Goal: Task Accomplishment & Management: Complete application form

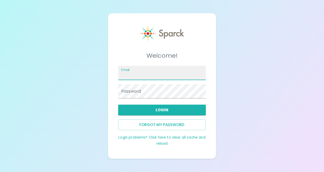
click at [160, 73] on input "Email" at bounding box center [162, 73] width 88 height 14
type input "r.herrera@SFBayCoffee.com"
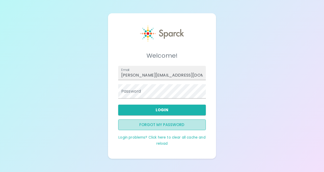
click at [157, 123] on button "Forgot my password" at bounding box center [162, 124] width 88 height 11
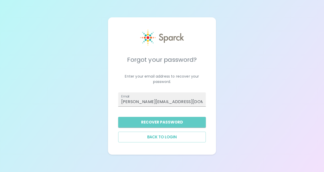
click at [157, 123] on button "Recover Password" at bounding box center [162, 122] width 88 height 11
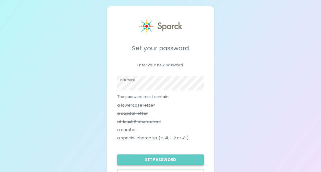
click at [172, 162] on button "Set Password" at bounding box center [160, 159] width 86 height 11
click at [182, 160] on button "Set Password" at bounding box center [160, 159] width 86 height 11
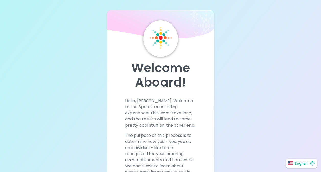
click at [231, 76] on div "Welcome Aboard! Hello, Ricardo. Welcome to the Sparck onboarding experience! Th…" at bounding box center [161, 132] width 214 height 265
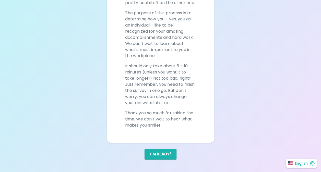
scroll to position [124, 0]
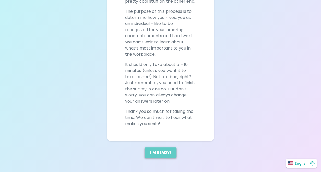
click at [165, 153] on button "I'm ready!" at bounding box center [160, 152] width 32 height 11
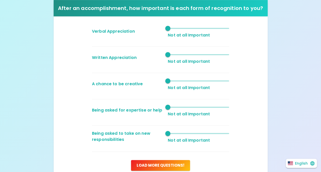
scroll to position [383, 0]
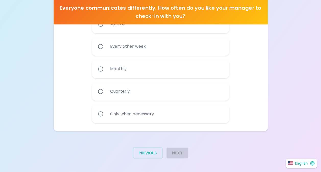
click at [260, 139] on div "Everyone communicates differently. How often do you like your manager to check-…" at bounding box center [161, 39] width 214 height 204
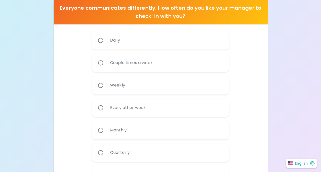
scroll to position [332, 0]
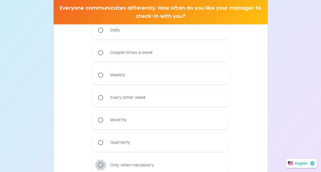
click at [99, 164] on input "Only when necessary" at bounding box center [100, 164] width 11 height 11
radio input "true"
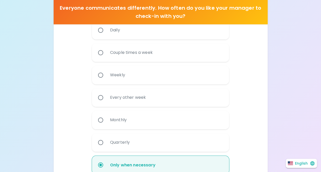
click at [242, 146] on div "Daily Couple times a week Weekly Every other week Monthly Quarterly Only when n…" at bounding box center [161, 99] width 206 height 157
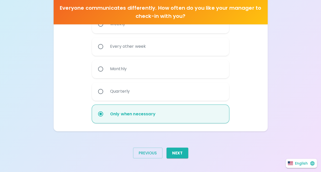
scroll to position [383, 0]
click at [178, 152] on button "Next" at bounding box center [177, 152] width 22 height 11
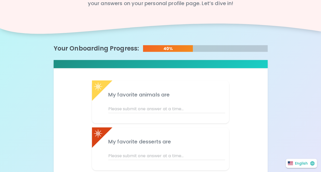
scroll to position [51, 0]
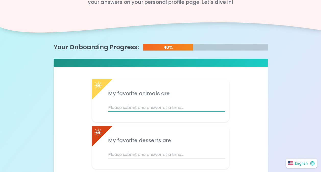
click at [116, 108] on input "text" at bounding box center [166, 108] width 117 height 8
type input "Cows Dogs and Pokemons"
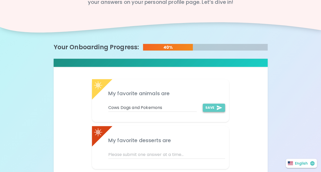
click at [211, 107] on button "Save" at bounding box center [213, 108] width 22 height 8
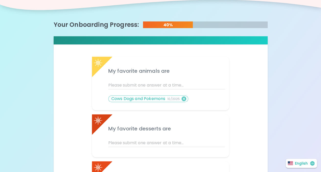
scroll to position [82, 0]
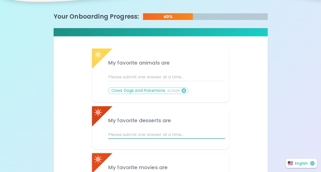
click at [117, 135] on input "text" at bounding box center [166, 135] width 117 height 8
type input "Cheesecake Pecan and Pumpkin Pie"
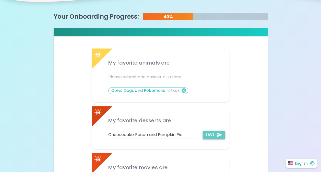
click at [216, 133] on icon "add profile answer" at bounding box center [219, 135] width 6 height 6
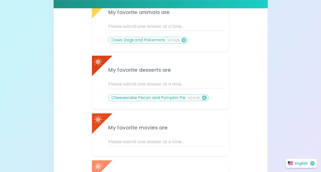
scroll to position [133, 0]
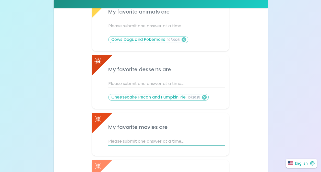
click at [146, 141] on input "text" at bounding box center [166, 141] width 117 height 8
type input "Spaghetti Westerns"
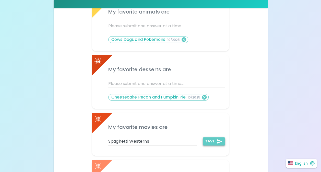
click at [214, 140] on button "Save" at bounding box center [213, 141] width 22 height 8
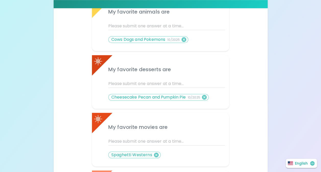
click at [261, 146] on div "My favorite animals are Cows Dogs and Pokemons 10/2025 My favorite desserts are…" at bounding box center [161, 139] width 206 height 293
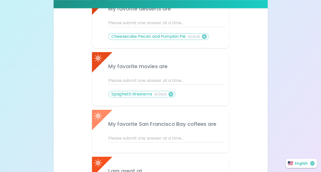
scroll to position [194, 0]
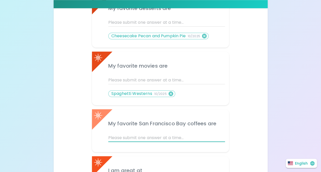
click at [147, 137] on input "text" at bounding box center [166, 138] width 117 height 8
type input "Fog Chaser"
click at [216, 137] on icon "add profile answer" at bounding box center [219, 138] width 6 height 6
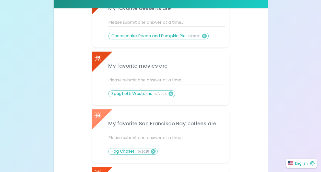
click at [242, 152] on div "My favorite animals are Cows Dogs and Pokemons 10/2025 My favorite desserts are…" at bounding box center [161, 83] width 206 height 303
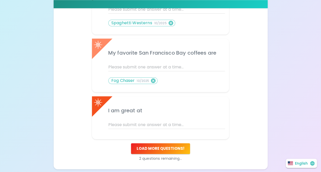
scroll to position [265, 0]
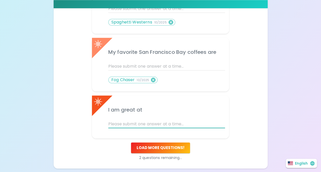
click at [157, 124] on input "text" at bounding box center [166, 124] width 117 height 8
type input "Talking Baseball"
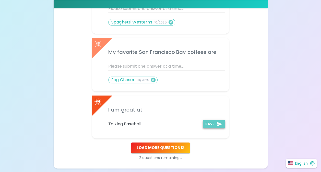
click at [217, 123] on icon "add profile answer" at bounding box center [218, 124] width 5 height 5
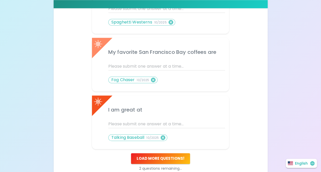
click at [241, 152] on div "My favorite animals are Cows Dogs and Pokemons 10/2025 My favorite desserts are…" at bounding box center [161, 18] width 206 height 314
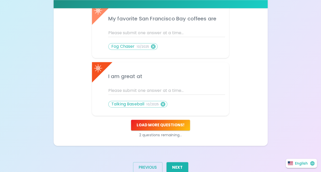
scroll to position [306, 0]
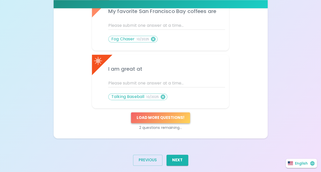
click at [178, 117] on button "Load more questions !" at bounding box center [160, 117] width 59 height 11
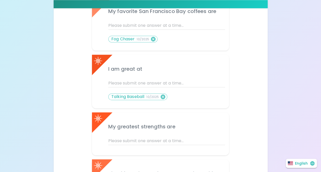
click at [252, 131] on div "My favorite animals are Cows Dogs and Pokemons 10/2025 My favorite desserts are…" at bounding box center [161, 15] width 206 height 390
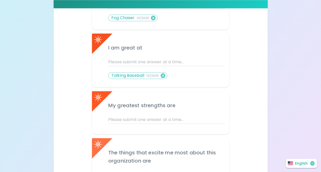
scroll to position [337, 0]
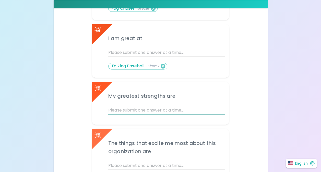
click at [160, 109] on input "text" at bounding box center [166, 110] width 117 height 8
type input "Loyalty and A strong back"
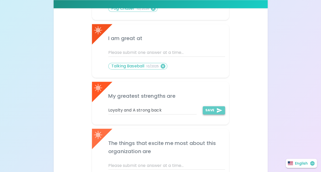
click at [213, 109] on button "Save" at bounding box center [213, 110] width 22 height 8
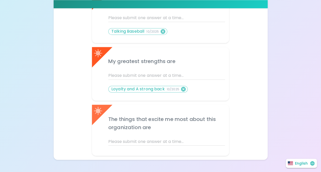
scroll to position [377, 0]
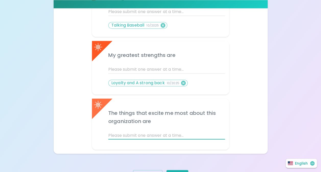
click at [157, 135] on input "text" at bounding box center [166, 135] width 117 height 8
type input "Growth and Employees"
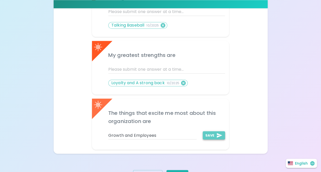
click at [218, 134] on icon "add profile answer" at bounding box center [218, 135] width 5 height 5
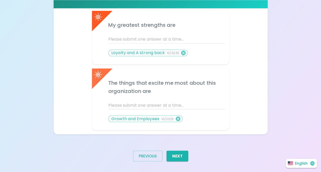
scroll to position [408, 0]
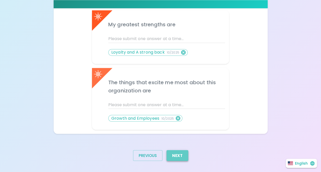
click at [179, 155] on button "Next" at bounding box center [177, 155] width 22 height 11
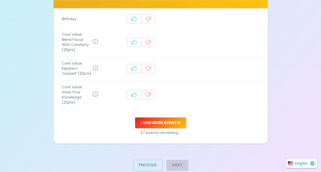
click at [227, 69] on td "recognition-1058" at bounding box center [237, 69] width 24 height 24
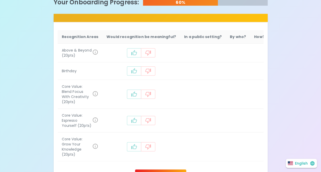
scroll to position [132, 0]
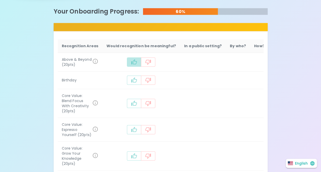
click at [134, 62] on icon "recognition-1058" at bounding box center [134, 62] width 6 height 6
click at [131, 80] on icon "recognition-1058" at bounding box center [134, 80] width 6 height 6
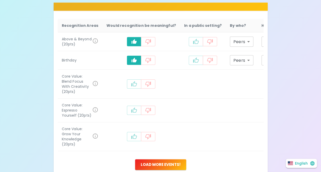
scroll to position [162, 0]
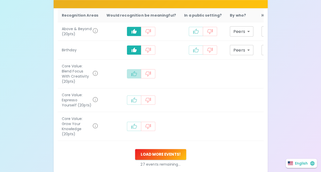
click at [131, 74] on icon "recognition-1058" at bounding box center [134, 74] width 6 height 6
click at [131, 101] on icon "recognition-1058" at bounding box center [134, 100] width 6 height 6
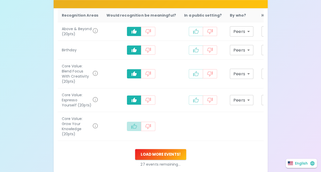
click at [131, 129] on icon "recognition-1058" at bounding box center [134, 126] width 6 height 6
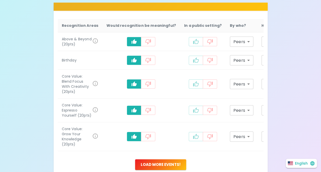
scroll to position [142, 0]
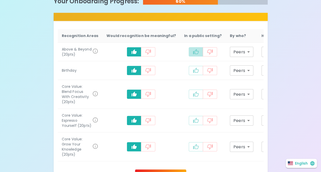
click at [193, 52] on icon "recognition-1058" at bounding box center [196, 52] width 6 height 6
type input "staff_meeting"
click at [193, 71] on icon "recognition-1058" at bounding box center [196, 70] width 6 height 6
type input "staff_meeting"
click at [193, 92] on icon "recognition-1058" at bounding box center [196, 94] width 6 height 6
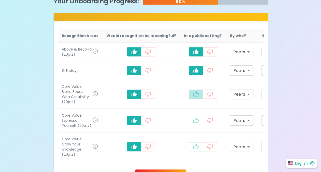
type input "staff_meeting"
click at [193, 122] on icon "recognition-1058" at bounding box center [196, 120] width 6 height 6
type input "staff_meeting"
click at [193, 149] on icon "recognition-1058" at bounding box center [196, 146] width 6 height 5
type input "staff_meeting"
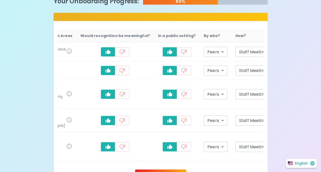
scroll to position [0, 31]
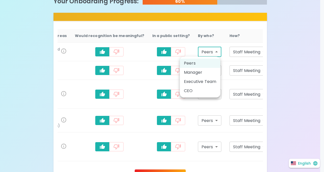
click at [208, 52] on body "What makes you feel appreciated at work? Rewards are great, but we know the rec…" at bounding box center [162, 47] width 324 height 379
click at [217, 42] on div at bounding box center [162, 86] width 324 height 172
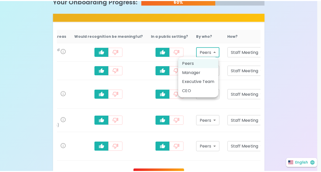
scroll to position [0, 29]
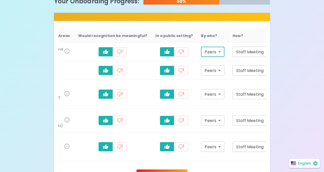
click at [259, 52] on body "What makes you feel appreciated at work? Rewards are great, but we know the rec…" at bounding box center [162, 47] width 324 height 379
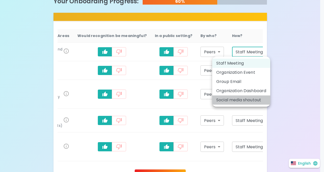
click at [260, 101] on li "Social media shoutout" at bounding box center [241, 99] width 58 height 9
type input "social_media_shoutout"
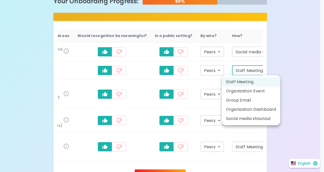
click at [254, 72] on body "What makes you feel appreciated at work? Rewards are great, but we know the rec…" at bounding box center [162, 47] width 324 height 379
click at [256, 120] on li "Social media shoutout" at bounding box center [251, 118] width 58 height 9
type input "social_media_shoutout"
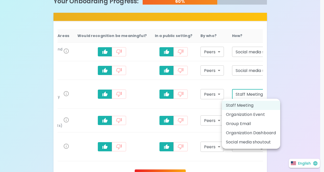
click at [251, 92] on body "What makes you feel appreciated at work? Rewards are great, but we know the rec…" at bounding box center [162, 47] width 324 height 379
click at [257, 140] on li "Social media shoutout" at bounding box center [251, 141] width 58 height 9
type input "social_media_shoutout"
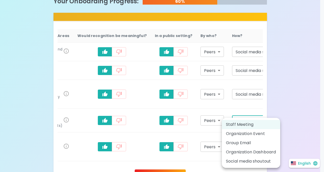
click at [253, 121] on body "What makes you feel appreciated at work? Rewards are great, but we know the rec…" at bounding box center [162, 47] width 324 height 379
click at [254, 160] on li "Social media shoutout" at bounding box center [251, 161] width 58 height 9
type input "social_media_shoutout"
click at [251, 149] on body "What makes you feel appreciated at work? Rewards are great, but we know the rec…" at bounding box center [162, 47] width 324 height 379
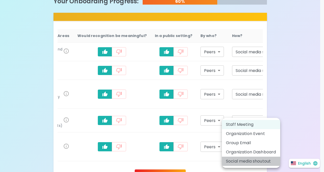
click at [255, 161] on li "Social media shoutout" at bounding box center [251, 161] width 58 height 9
type input "social_media_shoutout"
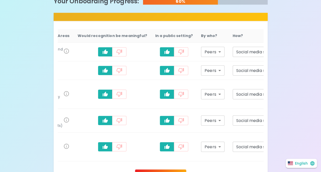
click at [279, 132] on div "What makes you feel appreciated at work? Rewards are great, but we know the rec…" at bounding box center [160, 47] width 321 height 379
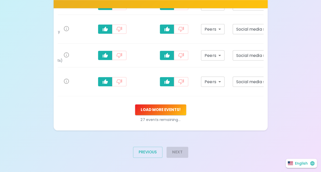
scroll to position [215, 0]
click at [170, 109] on button "Load more events !" at bounding box center [160, 109] width 51 height 11
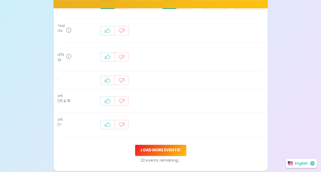
scroll to position [0, 0]
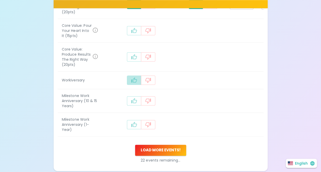
click at [131, 83] on icon "recognition-1058" at bounding box center [134, 80] width 6 height 6
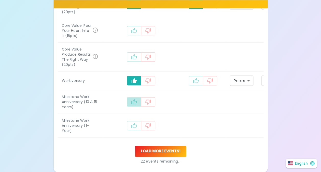
click at [131, 104] on icon "recognition-1058" at bounding box center [134, 101] width 6 height 5
click at [131, 129] on icon "recognition-1058" at bounding box center [134, 125] width 6 height 6
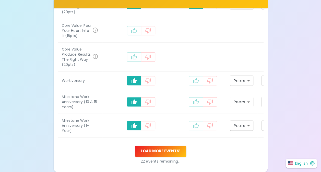
drag, startPoint x: 127, startPoint y: 69, endPoint x: 126, endPoint y: 37, distance: 32.1
click at [126, 37] on tbody "Above & Beyond (20pts) Peers peers ​ Social media shoutout social_media_shoutou…" at bounding box center [190, 18] width 264 height 237
click at [131, 34] on icon "recognition-1058" at bounding box center [134, 31] width 6 height 6
click at [131, 60] on icon "recognition-1058" at bounding box center [134, 57] width 6 height 6
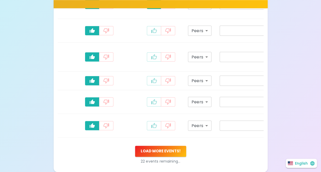
scroll to position [0, 51]
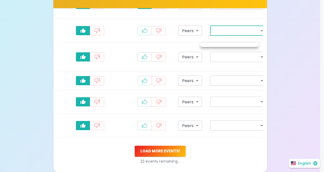
click at [254, 38] on div at bounding box center [162, 86] width 324 height 172
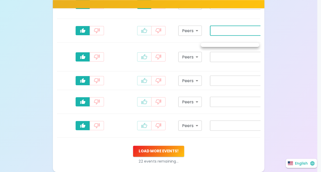
scroll to position [0, 48]
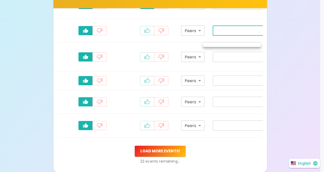
click at [293, 65] on div at bounding box center [162, 86] width 324 height 172
click at [175, 170] on div at bounding box center [162, 86] width 324 height 172
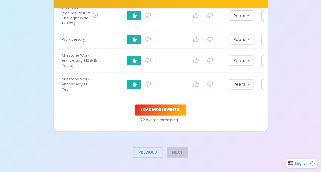
scroll to position [326, 0]
click at [168, 115] on button "Load more events !" at bounding box center [160, 109] width 51 height 11
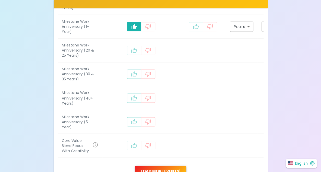
scroll to position [387, 0]
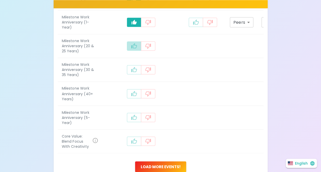
click at [131, 49] on icon "recognition-1058" at bounding box center [134, 46] width 6 height 6
click at [131, 73] on icon "recognition-1058" at bounding box center [134, 70] width 6 height 6
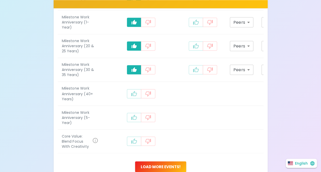
click at [131, 97] on icon "recognition-1058" at bounding box center [134, 94] width 6 height 6
click at [127, 122] on button "recognition-1058" at bounding box center [134, 117] width 14 height 9
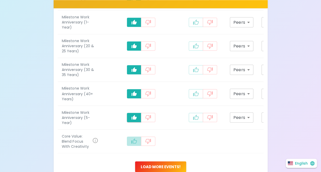
click at [131, 144] on icon "recognition-1058" at bounding box center [134, 141] width 6 height 6
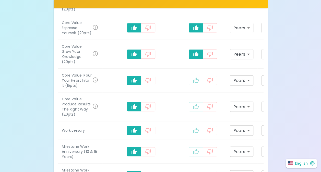
scroll to position [245, 0]
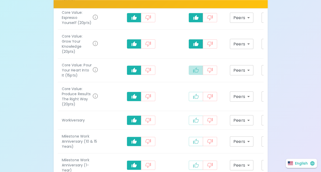
click at [193, 73] on icon "recognition-1058" at bounding box center [196, 70] width 6 height 6
type input "staff_meeting"
click at [193, 99] on icon "recognition-1058" at bounding box center [196, 96] width 6 height 5
type input "staff_meeting"
click at [193, 123] on icon "recognition-1058" at bounding box center [196, 120] width 6 height 6
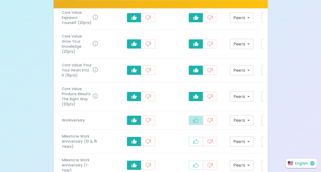
type input "staff_meeting"
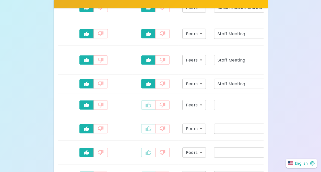
scroll to position [273, 0]
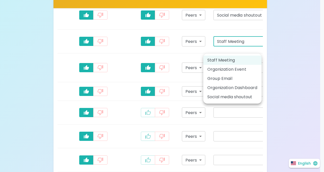
click at [258, 47] on body "What makes you feel appreciated at work? Rewards are great, but we know the rec…" at bounding box center [162, 35] width 324 height 616
click at [253, 95] on li "Social media shoutout" at bounding box center [232, 96] width 58 height 9
type input "social_media_shoutout"
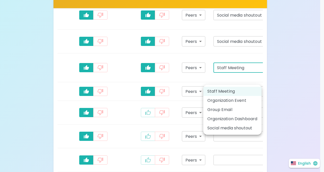
click at [258, 77] on body "What makes you feel appreciated at work? Rewards are great, but we know the rec…" at bounding box center [162, 35] width 324 height 616
click at [255, 125] on li "Social media shoutout" at bounding box center [232, 127] width 58 height 9
type input "social_media_shoutout"
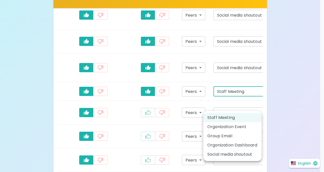
click at [258, 105] on body "What makes you feel appreciated at work? Rewards are great, but we know the rec…" at bounding box center [162, 35] width 324 height 616
click at [249, 153] on li "Social media shoutout" at bounding box center [232, 154] width 58 height 9
type input "social_media_shoutout"
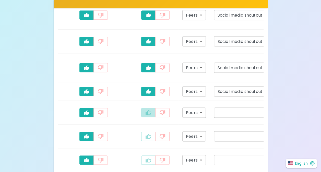
click at [145, 116] on icon "recognition-1058" at bounding box center [148, 112] width 6 height 6
type input "staff_meeting"
click at [145, 139] on icon "recognition-1058" at bounding box center [148, 136] width 6 height 6
type input "staff_meeting"
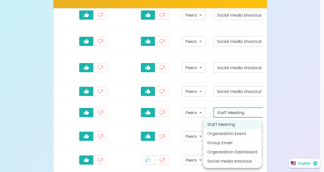
click at [260, 125] on body "What makes you feel appreciated at work? Rewards are great, but we know the rec…" at bounding box center [162, 35] width 324 height 616
click at [246, 160] on li "Social media shoutout" at bounding box center [232, 161] width 58 height 9
type input "social_media_shoutout"
click at [258, 151] on body "What makes you feel appreciated at work? Rewards are great, but we know the rec…" at bounding box center [162, 35] width 324 height 616
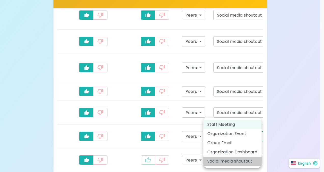
click at [247, 161] on li "Social media shoutout" at bounding box center [232, 161] width 58 height 9
type input "social_media_shoutout"
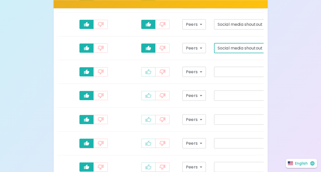
scroll to position [361, 0]
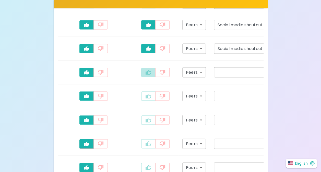
click at [145, 75] on icon "recognition-1058" at bounding box center [148, 72] width 6 height 6
type input "staff_meeting"
drag, startPoint x: 137, startPoint y: 107, endPoint x: 138, endPoint y: 136, distance: 29.1
click at [138, 136] on tbody "Above & Beyond (20pts) Peers peers ​ Social media shoutout social_media_shoutou…" at bounding box center [142, 1] width 264 height 356
click at [145, 123] on icon "recognition-1058" at bounding box center [148, 120] width 6 height 6
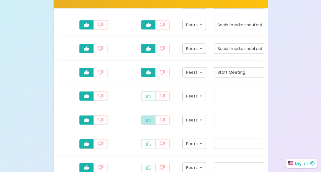
type input "staff_meeting"
click at [145, 147] on icon "recognition-1058" at bounding box center [148, 143] width 6 height 6
type input "staff_meeting"
click at [141, 100] on button "recognition-1058" at bounding box center [148, 95] width 14 height 9
type input "staff_meeting"
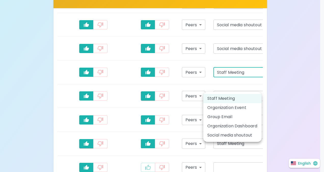
click at [249, 133] on li "Social media shoutout" at bounding box center [232, 135] width 58 height 9
type input "social_media_shoutout"
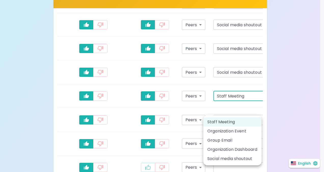
click at [250, 158] on li "Social media shoutout" at bounding box center [232, 158] width 58 height 9
type input "social_media_shoutout"
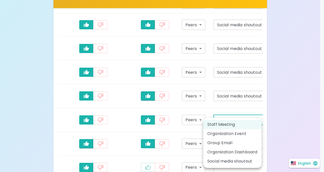
click at [251, 160] on li "Social media shoutout" at bounding box center [232, 161] width 58 height 9
type input "social_media_shoutout"
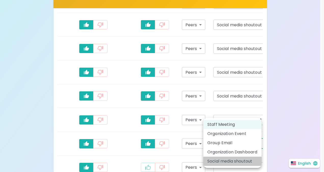
click at [251, 161] on li "Social media shoutout" at bounding box center [232, 161] width 58 height 9
type input "social_media_shoutout"
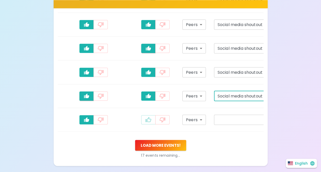
scroll to position [432, 0]
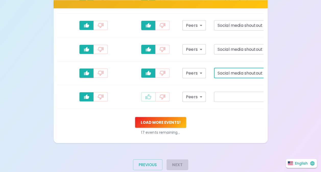
click at [145, 100] on icon "recognition-1058" at bounding box center [148, 97] width 6 height 6
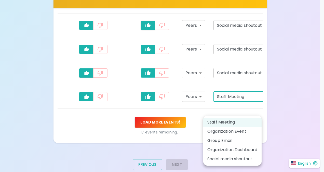
click at [248, 156] on li "Social media shoutout" at bounding box center [232, 158] width 58 height 9
type input "social_media_shoutout"
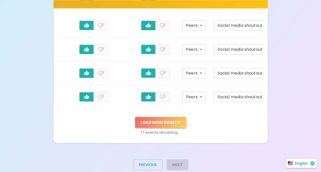
click at [171, 127] on button "Load more events !" at bounding box center [160, 122] width 51 height 11
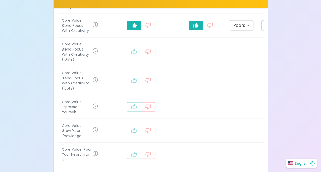
scroll to position [517, 0]
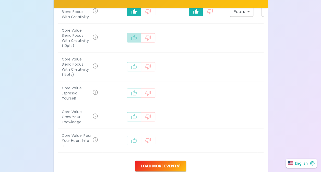
click at [131, 41] on icon "recognition-1058" at bounding box center [134, 38] width 6 height 6
click at [131, 69] on icon "recognition-1058" at bounding box center [134, 66] width 6 height 5
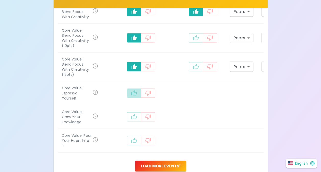
click at [131, 96] on icon "recognition-1058" at bounding box center [134, 93] width 6 height 6
click at [131, 120] on icon "recognition-1058" at bounding box center [134, 117] width 6 height 6
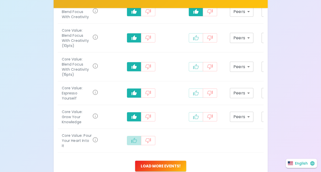
click at [131, 144] on icon "recognition-1058" at bounding box center [134, 140] width 6 height 6
click at [193, 40] on icon "recognition-1058" at bounding box center [196, 37] width 6 height 5
type input "staff_meeting"
click at [193, 69] on icon "recognition-1058" at bounding box center [196, 66] width 6 height 5
type input "staff_meeting"
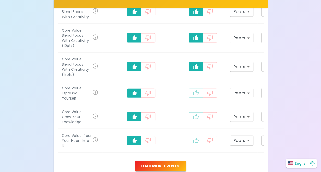
click at [193, 96] on icon "recognition-1058" at bounding box center [196, 93] width 6 height 6
type input "staff_meeting"
click at [188, 121] on button "recognition-1058" at bounding box center [195, 116] width 14 height 9
type input "staff_meeting"
click at [188, 145] on button "recognition-1058" at bounding box center [195, 140] width 14 height 9
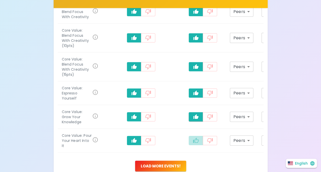
type input "staff_meeting"
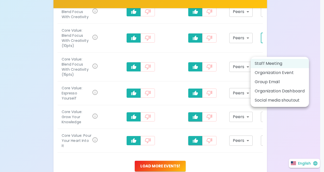
click at [264, 99] on li "Social media shoutout" at bounding box center [280, 100] width 58 height 9
type input "social_media_shoutout"
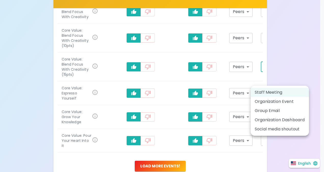
click at [262, 129] on li "Social media shoutout" at bounding box center [280, 128] width 58 height 9
type input "social_media_shoutout"
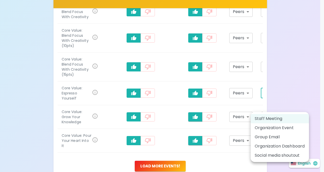
click at [262, 153] on li "Social media shoutout" at bounding box center [280, 155] width 58 height 9
type input "social_media_shoutout"
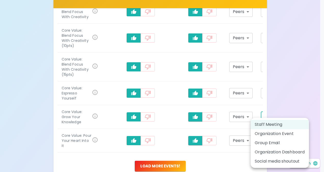
click at [259, 162] on li "Social media shoutout" at bounding box center [280, 161] width 58 height 9
type input "social_media_shoutout"
click at [262, 163] on li "Social media shoutout" at bounding box center [280, 161] width 58 height 9
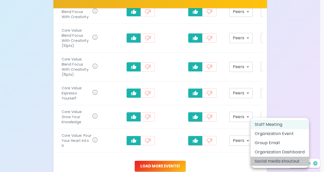
type input "social_media_shoutout"
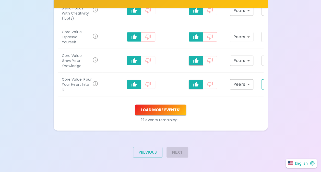
scroll to position [580, 0]
click at [176, 115] on button "Load more events !" at bounding box center [160, 110] width 51 height 11
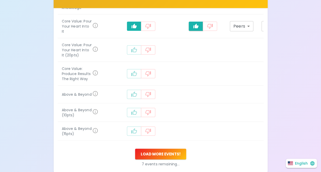
scroll to position [641, 0]
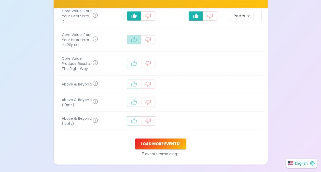
click at [127, 44] on button "recognition-1058" at bounding box center [134, 39] width 14 height 9
click at [127, 68] on button "recognition-1058" at bounding box center [134, 63] width 14 height 9
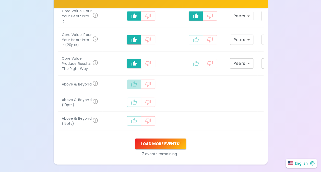
click at [131, 87] on icon "recognition-1058" at bounding box center [134, 84] width 6 height 6
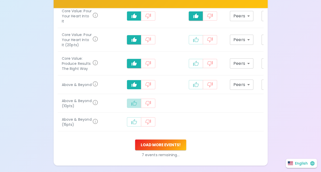
click at [131, 106] on icon "recognition-1058" at bounding box center [134, 102] width 6 height 5
click at [131, 125] on icon "recognition-1058" at bounding box center [134, 122] width 6 height 6
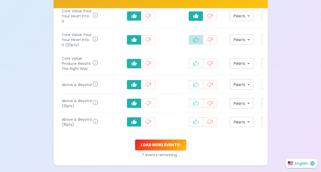
click at [193, 43] on icon "recognition-1058" at bounding box center [196, 40] width 6 height 6
type input "staff_meeting"
click at [193, 67] on icon "recognition-1058" at bounding box center [196, 63] width 6 height 6
type input "staff_meeting"
click at [193, 88] on icon "recognition-1058" at bounding box center [196, 85] width 6 height 6
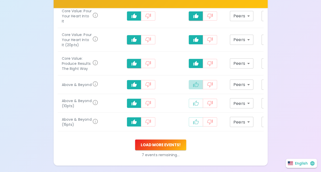
type input "staff_meeting"
click at [193, 106] on icon "recognition-1058" at bounding box center [196, 102] width 6 height 5
type input "staff_meeting"
click at [188, 126] on button "recognition-1058" at bounding box center [195, 121] width 14 height 9
type input "staff_meeting"
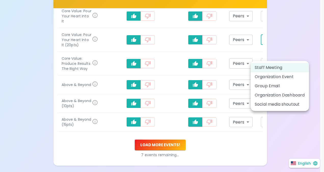
click at [262, 102] on li "Social media shoutout" at bounding box center [280, 104] width 58 height 9
type input "social_media_shoutout"
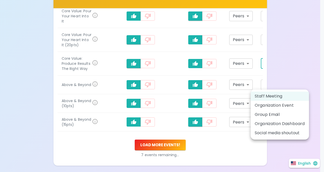
click at [260, 129] on li "Social media shoutout" at bounding box center [280, 132] width 58 height 9
type input "social_media_shoutout"
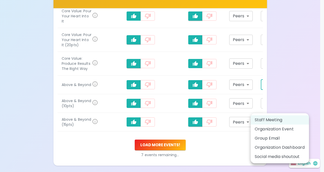
click at [263, 155] on li "Social media shoutout" at bounding box center [280, 156] width 58 height 9
type input "social_media_shoutout"
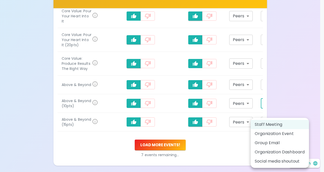
click at [261, 161] on li "Social media shoutout" at bounding box center [280, 161] width 58 height 9
type input "social_media_shoutout"
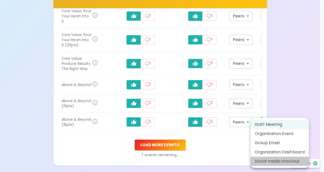
click at [257, 161] on li "Social media shoutout" at bounding box center [280, 161] width 58 height 9
type input "social_media_shoutout"
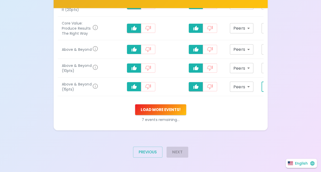
scroll to position [691, 0]
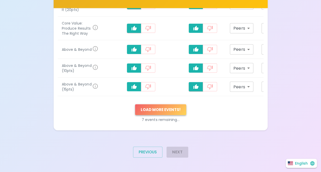
click at [175, 115] on button "Load more events !" at bounding box center [160, 109] width 51 height 11
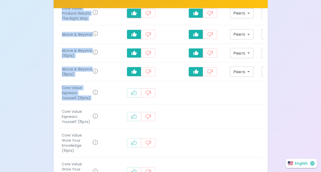
drag, startPoint x: 314, startPoint y: 136, endPoint x: 173, endPoint y: 111, distance: 142.9
click at [131, 96] on icon "recognition-1058" at bounding box center [134, 93] width 6 height 6
click at [188, 97] on button "recognition-1058" at bounding box center [195, 92] width 14 height 9
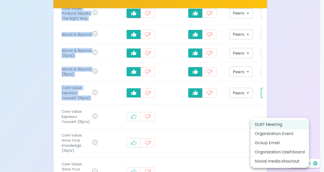
click at [259, 162] on li "Social media shoutout" at bounding box center [280, 161] width 58 height 9
type input "social_media_shoutout"
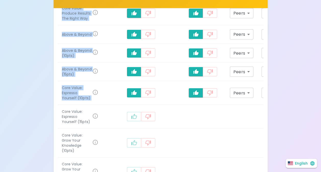
click at [186, 129] on td "recognition-1058" at bounding box center [203, 117] width 46 height 24
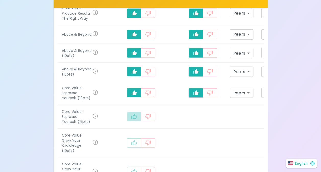
click at [131, 120] on icon "recognition-1058" at bounding box center [134, 116] width 6 height 6
click at [131, 146] on icon "recognition-1058" at bounding box center [134, 143] width 6 height 6
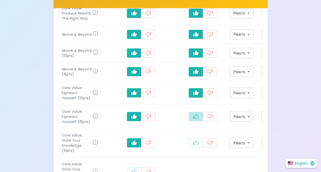
click at [193, 119] on icon "recognition-1058" at bounding box center [196, 116] width 6 height 5
type input "staff_meeting"
click at [193, 145] on icon "recognition-1058" at bounding box center [196, 142] width 6 height 5
type input "staff_meeting"
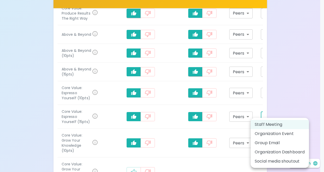
click at [262, 161] on li "Social media shoutout" at bounding box center [280, 161] width 58 height 9
type input "social_media_shoutout"
click at [259, 162] on li "Social media shoutout" at bounding box center [280, 161] width 58 height 9
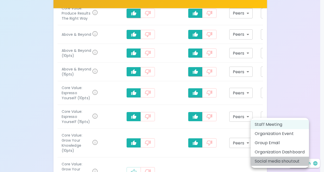
type input "social_media_shoutout"
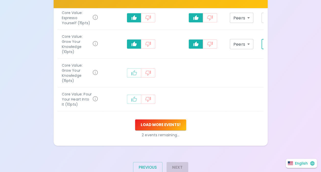
scroll to position [788, 0]
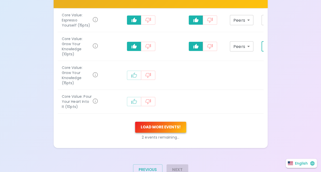
click at [171, 132] on button "Load more events !" at bounding box center [160, 127] width 51 height 11
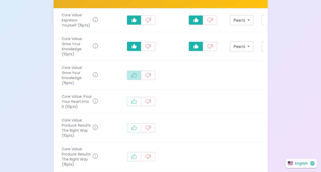
click at [131, 78] on icon "recognition-1058" at bounding box center [134, 75] width 6 height 6
click at [131, 105] on icon "recognition-1058" at bounding box center [134, 101] width 6 height 6
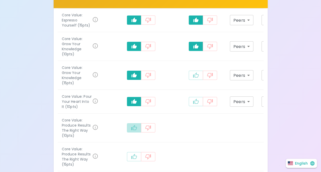
click at [131, 131] on icon "recognition-1058" at bounding box center [134, 128] width 6 height 6
click at [188, 80] on button "recognition-1058" at bounding box center [195, 75] width 14 height 9
type input "staff_meeting"
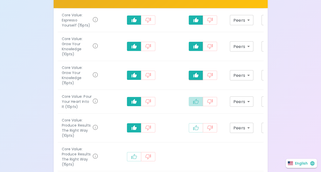
click at [188, 106] on button "recognition-1058" at bounding box center [195, 101] width 14 height 9
type input "staff_meeting"
click at [193, 131] on icon "recognition-1058" at bounding box center [196, 128] width 6 height 6
type input "staff_meeting"
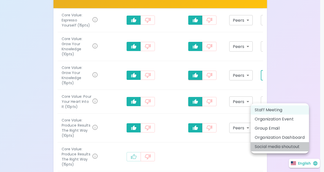
click at [261, 145] on li "Social media shoutout" at bounding box center [280, 146] width 58 height 9
type input "social_media_shoutout"
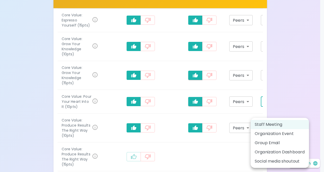
click at [259, 160] on li "Social media shoutout" at bounding box center [280, 161] width 58 height 9
type input "social_media_shoutout"
click at [259, 160] on li "Social media shoutout" at bounding box center [280, 161] width 58 height 9
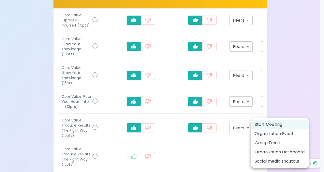
type input "social_media_shoutout"
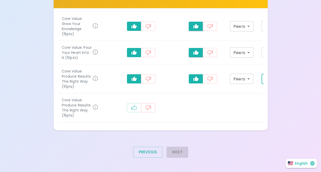
scroll to position [868, 0]
click at [131, 111] on icon "recognition-1058" at bounding box center [134, 108] width 6 height 6
click at [184, 112] on div "recognition-1058" at bounding box center [202, 107] width 37 height 9
click at [188, 112] on button "recognition-1058" at bounding box center [195, 107] width 14 height 9
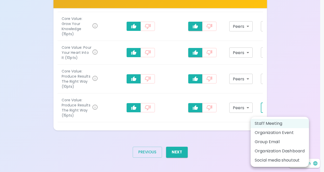
click at [263, 158] on li "Social media shoutout" at bounding box center [280, 160] width 58 height 9
type input "social_media_shoutout"
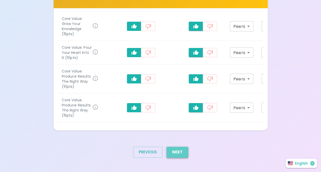
click at [173, 157] on button "Next" at bounding box center [177, 152] width 22 height 11
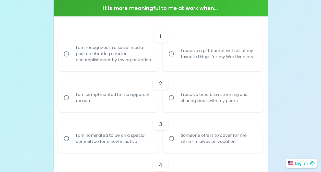
scroll to position [136, 0]
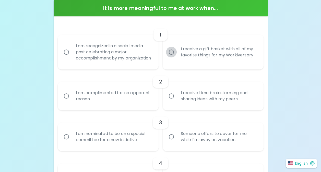
click at [170, 54] on input "I receive a gift basket with all of my favorite things for my Workiversary" at bounding box center [171, 52] width 11 height 11
radio input "true"
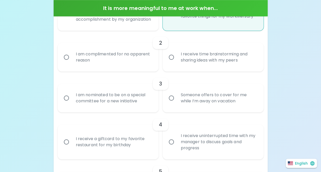
scroll to position [177, 0]
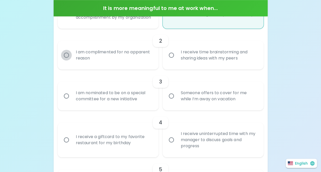
click at [69, 60] on input "I am complimented for no apparent reason" at bounding box center [66, 55] width 11 height 11
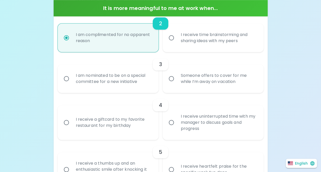
scroll to position [218, 0]
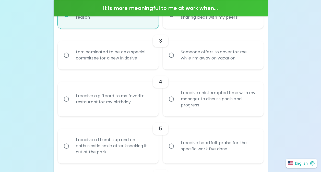
radio input "true"
click at [172, 60] on input "Someone offers to cover for me while I’m away on vacation" at bounding box center [171, 55] width 11 height 11
radio input "false"
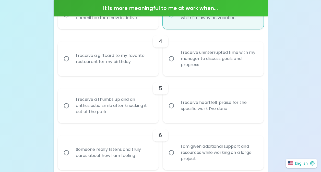
scroll to position [259, 0]
radio input "true"
click at [66, 63] on input "I receive a giftcard to my favorite restaurant for my birthday" at bounding box center [66, 58] width 11 height 11
radio input "false"
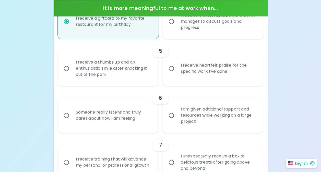
scroll to position [299, 0]
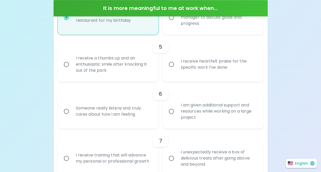
radio input "true"
click at [172, 69] on input "I receive heartfelt praise for the specific work I’ve done" at bounding box center [171, 64] width 11 height 11
radio input "false"
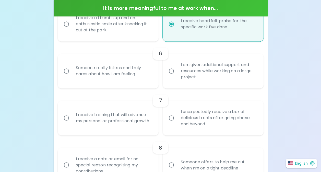
scroll to position [340, 0]
radio input "true"
click at [75, 74] on div "Someone really listens and truly cares about how I am feeling" at bounding box center [114, 70] width 84 height 24
click at [72, 74] on input "Someone really listens and truly cares about how I am feeling" at bounding box center [66, 70] width 11 height 11
radio input "false"
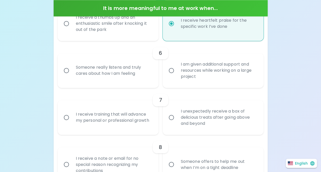
radio input "false"
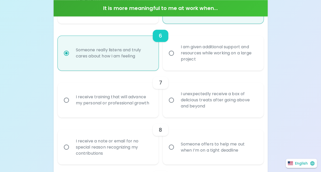
scroll to position [381, 0]
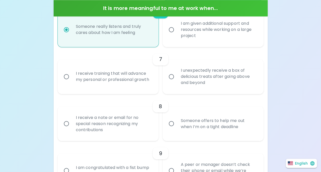
radio input "true"
click at [67, 82] on input "I receive training that will advance my personal or professional growth" at bounding box center [66, 76] width 11 height 11
radio input "false"
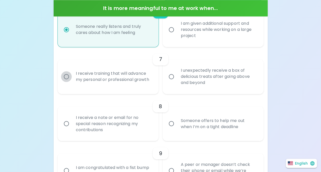
radio input "false"
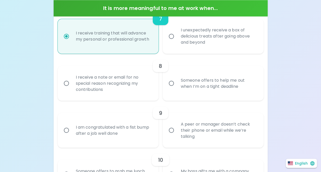
scroll to position [422, 0]
radio input "true"
click at [69, 85] on input "I receive a note or email for no special reason recognizing my contributions" at bounding box center [66, 82] width 11 height 11
radio input "false"
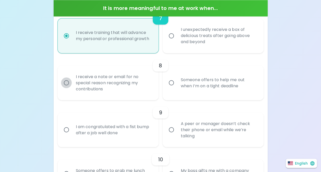
radio input "false"
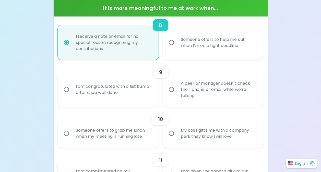
scroll to position [463, 0]
radio input "true"
click at [73, 92] on div "I am congratulated with a fist bump after a job well done" at bounding box center [114, 88] width 84 height 24
click at [72, 92] on input "I am congratulated with a fist bump after a job well done" at bounding box center [66, 88] width 11 height 11
radio input "false"
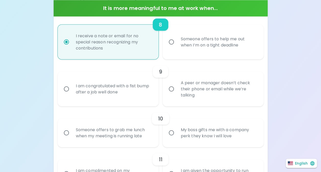
radio input "false"
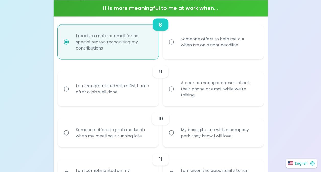
radio input "false"
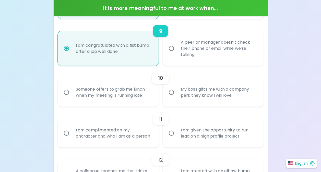
scroll to position [503, 0]
radio input "true"
click at [172, 97] on input "My boss gifts me with a company perk they know I will love" at bounding box center [171, 91] width 11 height 11
radio input "false"
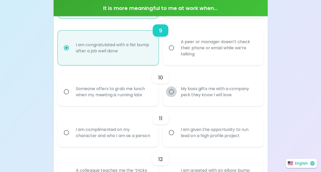
radio input "false"
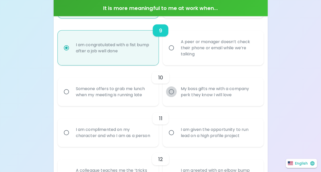
radio input "false"
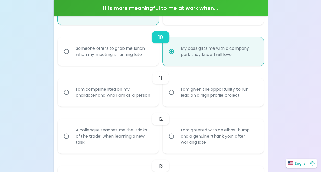
scroll to position [544, 0]
radio input "true"
click at [119, 94] on div "I am complimented on my character and who I am as a person" at bounding box center [114, 92] width 84 height 24
click at [72, 94] on input "I am complimented on my character and who I am as a person" at bounding box center [66, 91] width 11 height 11
radio input "false"
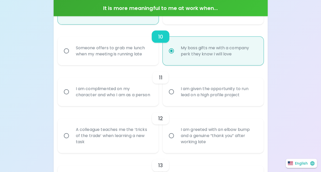
radio input "false"
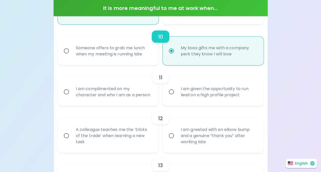
radio input "false"
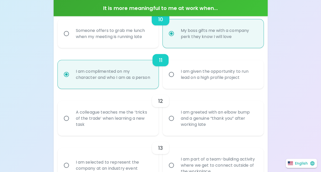
scroll to position [585, 0]
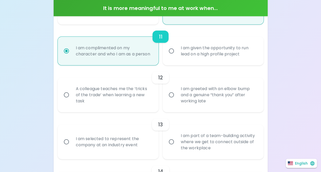
radio input "true"
click at [171, 100] on input "I am greeted with an elbow bump and a genuine “thank you” after working late" at bounding box center [171, 94] width 11 height 11
radio input "false"
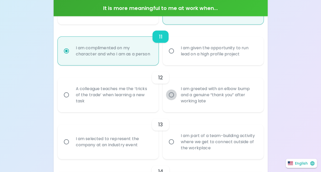
radio input "false"
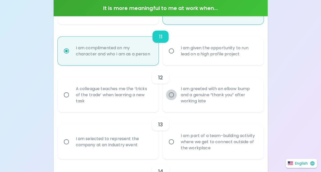
radio input "false"
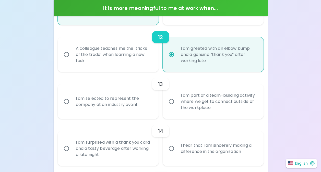
scroll to position [626, 0]
radio input "true"
click at [174, 105] on input "I am part of a team-building activity where we get to connect outside of the wo…" at bounding box center [171, 101] width 11 height 11
radio input "false"
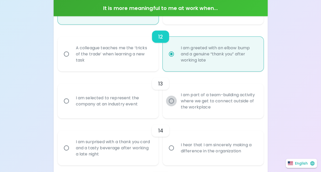
radio input "false"
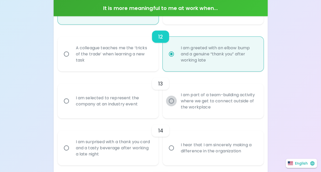
radio input "false"
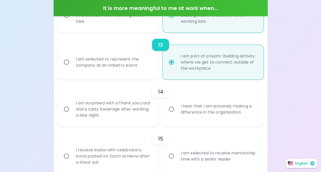
scroll to position [666, 0]
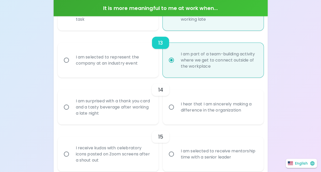
radio input "true"
click at [176, 107] on label "I hear that I am sincerely making a difference in the organization" at bounding box center [210, 107] width 101 height 35
click at [176, 107] on input "I hear that I am sincerely making a difference in the organization" at bounding box center [171, 107] width 11 height 11
radio input "false"
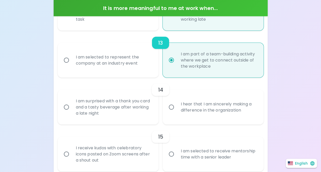
radio input "false"
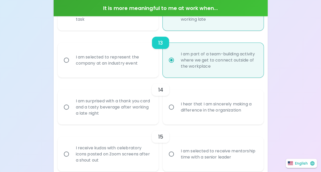
radio input "false"
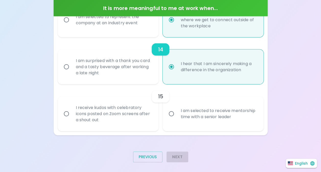
scroll to position [707, 0]
radio input "true"
click at [181, 114] on div "I am selected to receive mentorship time with a senior leader" at bounding box center [218, 113] width 84 height 24
click at [176, 114] on input "I am selected to receive mentorship time with a senior leader" at bounding box center [171, 113] width 11 height 11
radio input "false"
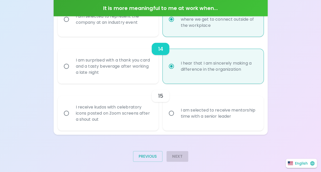
radio input "false"
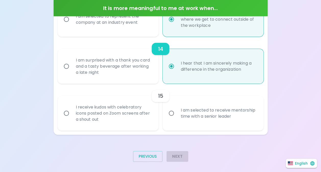
radio input "false"
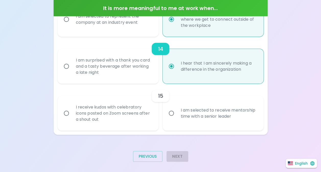
radio input "false"
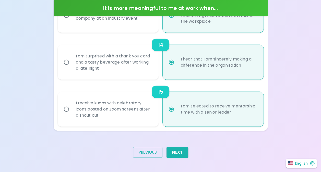
scroll to position [717, 0]
radio input "true"
click at [179, 151] on button "Next" at bounding box center [177, 152] width 22 height 11
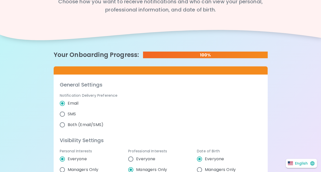
scroll to position [0, 0]
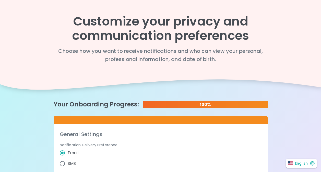
click at [279, 103] on div "Customize your privacy and communication preferences Choose how you want to rec…" at bounding box center [160, 139] width 321 height 278
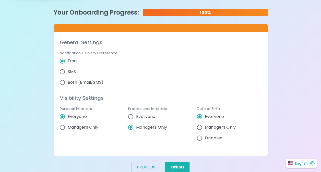
scroll to position [102, 0]
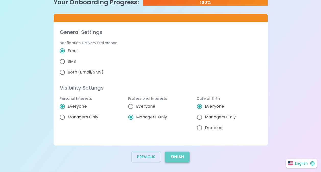
click at [181, 156] on button "Finish" at bounding box center [177, 156] width 24 height 11
radio input "false"
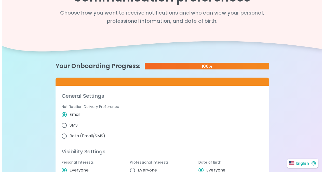
scroll to position [0, 0]
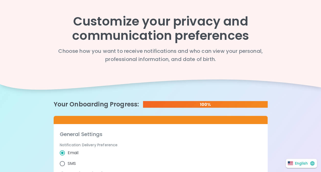
radio input "false"
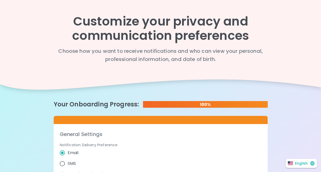
radio input "false"
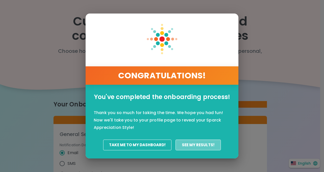
click at [195, 142] on button "See my results!" at bounding box center [199, 144] width 46 height 11
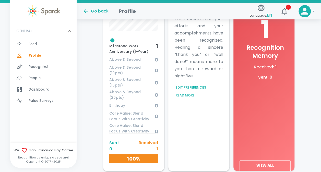
scroll to position [227, 0]
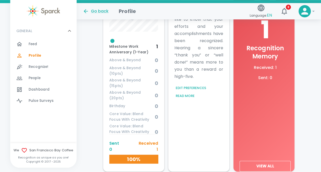
click at [274, 166] on button "View All" at bounding box center [264, 166] width 51 height 11
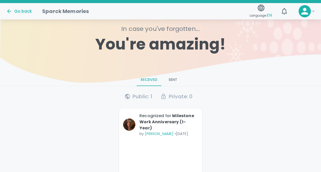
scroll to position [98, 0]
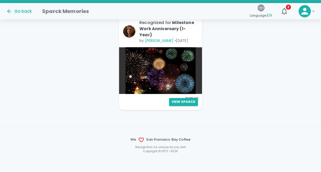
click at [267, 120] on div "In case you've forgotten... You're amazing! Received Sent Public : 1 Private : …" at bounding box center [160, 37] width 321 height 232
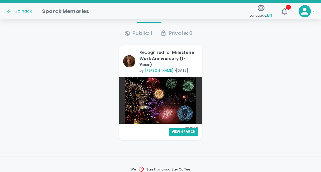
scroll to position [67, 0]
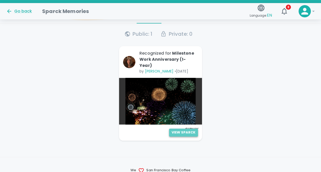
click at [189, 129] on button "View Sparck" at bounding box center [183, 133] width 29 height 8
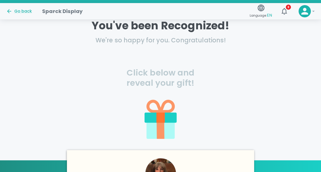
click at [267, 100] on div "Click below and reveal your gift!" at bounding box center [160, 99] width 321 height 99
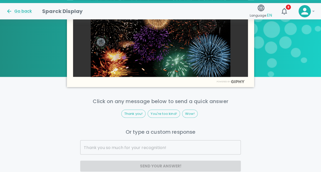
scroll to position [343, 0]
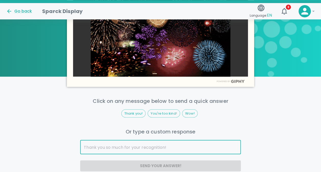
click at [157, 149] on input "text" at bounding box center [160, 147] width 160 height 14
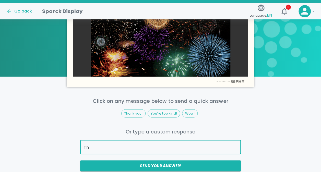
type input "T"
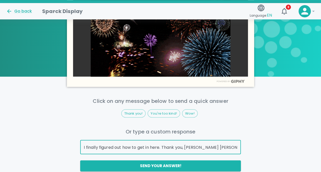
click at [227, 145] on input "I finally figured out how to get in here. Thank you, Lou Ann." at bounding box center [160, 147] width 160 height 14
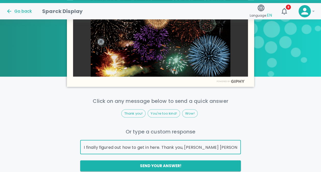
type input "I finally figured out how to get in here. Thank you, Lou Ann."
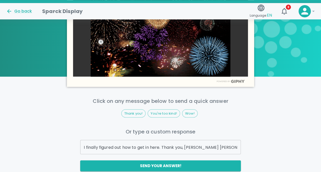
click at [265, 154] on div "Click on any message below to send a quick answer Thank you! You're too kind! W…" at bounding box center [160, 134] width 321 height 74
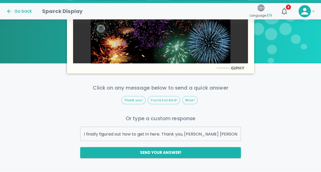
scroll to position [363, 0]
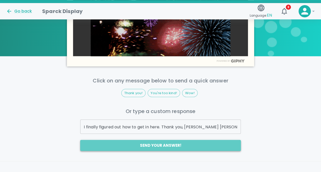
click at [224, 146] on button "Send your answer!" at bounding box center [160, 145] width 160 height 11
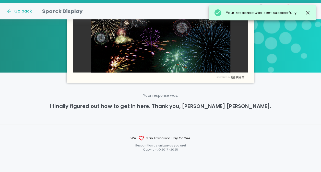
scroll to position [346, 0]
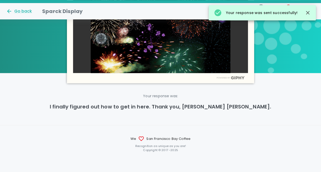
click at [254, 111] on div "Your response was: I finally figured out how to get in here. Thank you, Lou Ann." at bounding box center [160, 103] width 321 height 21
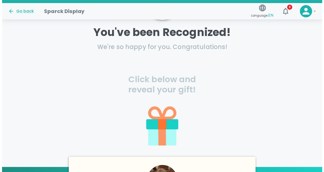
scroll to position [71, 0]
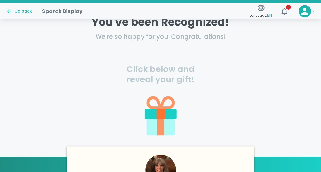
click at [163, 116] on icon at bounding box center [160, 114] width 8 height 10
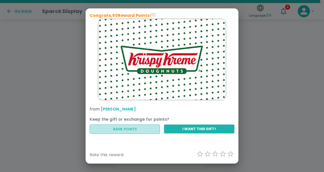
click at [135, 129] on button "Bank Points" at bounding box center [125, 128] width 70 height 9
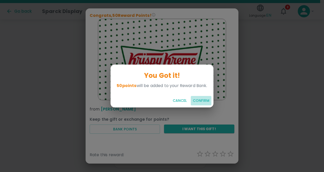
click at [204, 99] on button "Confirm" at bounding box center [201, 100] width 21 height 9
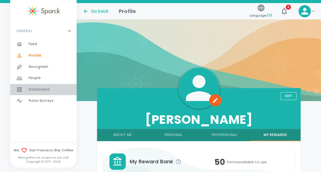
click at [44, 88] on span "Dashboard" at bounding box center [39, 89] width 21 height 5
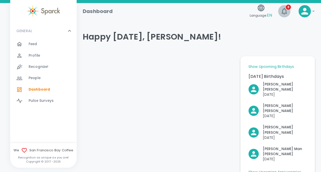
click at [283, 10] on icon "button" at bounding box center [284, 11] width 8 height 8
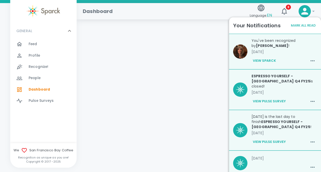
click at [276, 91] on div "ESPRESSO YOURSELF - [GEOGRAPHIC_DATA] Q4 FY25 is closed! [DATE] View Pulse Surv…" at bounding box center [281, 87] width 69 height 36
click at [298, 24] on button "Mark All Read" at bounding box center [302, 26] width 27 height 8
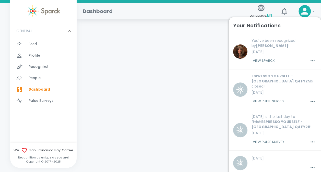
click at [182, 78] on div at bounding box center [157, 77] width 157 height 172
click at [131, 73] on div at bounding box center [157, 77] width 157 height 172
click at [283, 6] on button "8" at bounding box center [284, 11] width 12 height 12
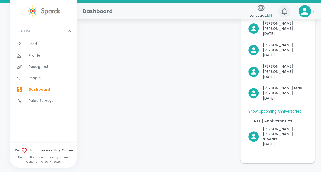
scroll to position [53, 0]
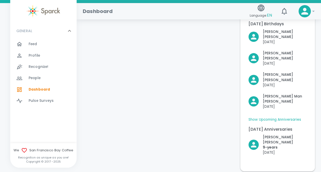
click at [196, 68] on div at bounding box center [157, 85] width 157 height 172
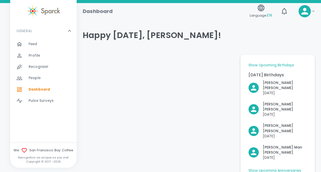
scroll to position [0, 0]
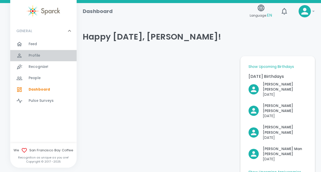
click at [49, 57] on div "Profile 0" at bounding box center [53, 55] width 48 height 7
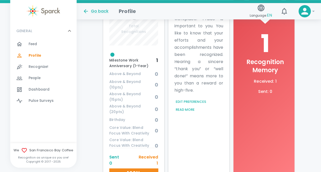
scroll to position [214, 0]
click at [181, 109] on button "Read More" at bounding box center [184, 109] width 21 height 8
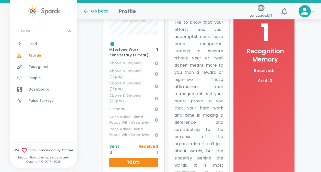
scroll to position [235, 0]
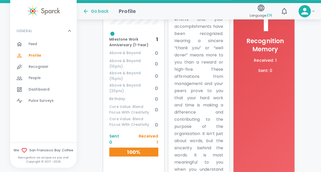
click at [124, 42] on span "Milestone Work Anniversary (1-Year)" at bounding box center [132, 39] width 47 height 17
click at [254, 55] on div "1 Recognition Memory Received : 1 Sent : 0" at bounding box center [264, 42] width 51 height 69
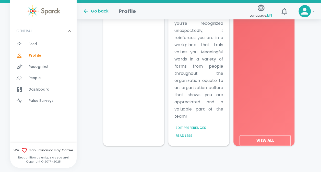
scroll to position [509, 0]
click at [272, 141] on button "View All" at bounding box center [264, 140] width 51 height 11
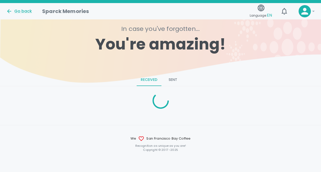
scroll to position [98, 0]
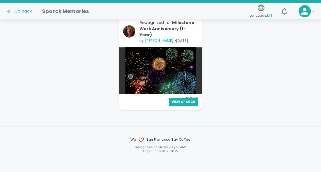
click at [22, 9] on div "Go back" at bounding box center [19, 11] width 26 height 6
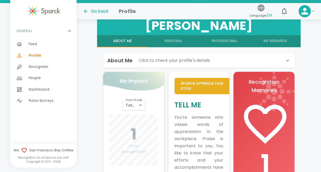
scroll to position [98, 0]
